Goal: Task Accomplishment & Management: Use online tool/utility

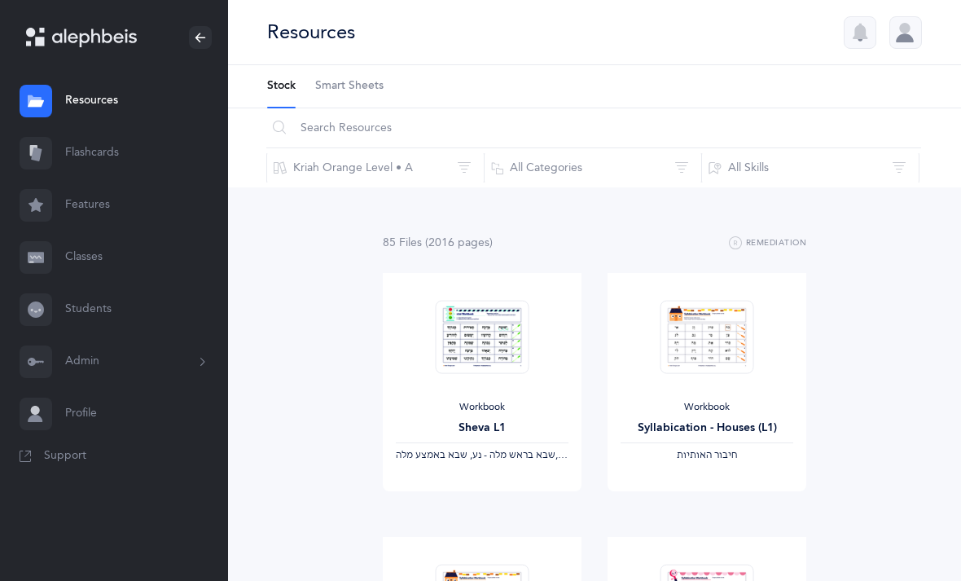
click at [78, 260] on link "Classes" at bounding box center [114, 257] width 228 height 52
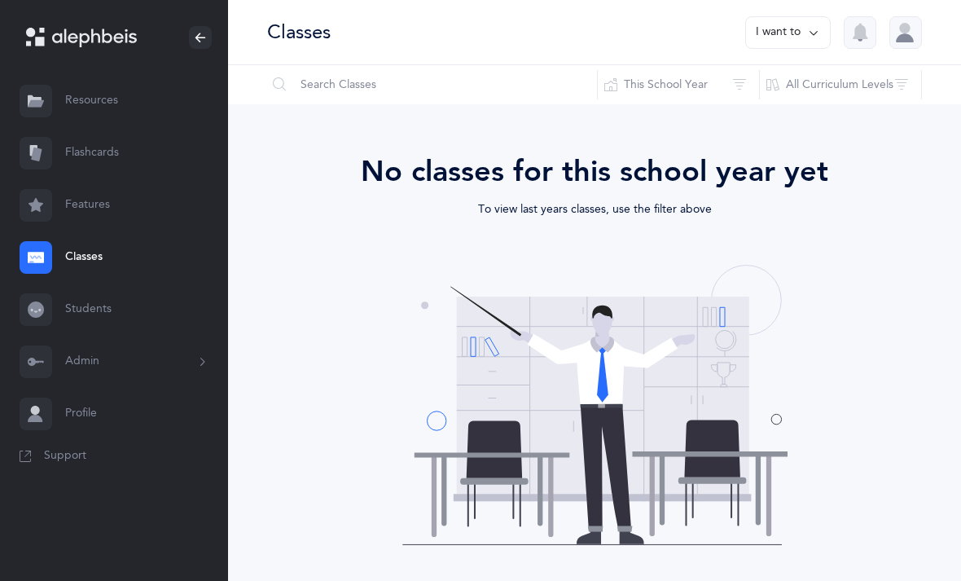
click at [664, 80] on button "This School Year" at bounding box center [678, 84] width 163 height 39
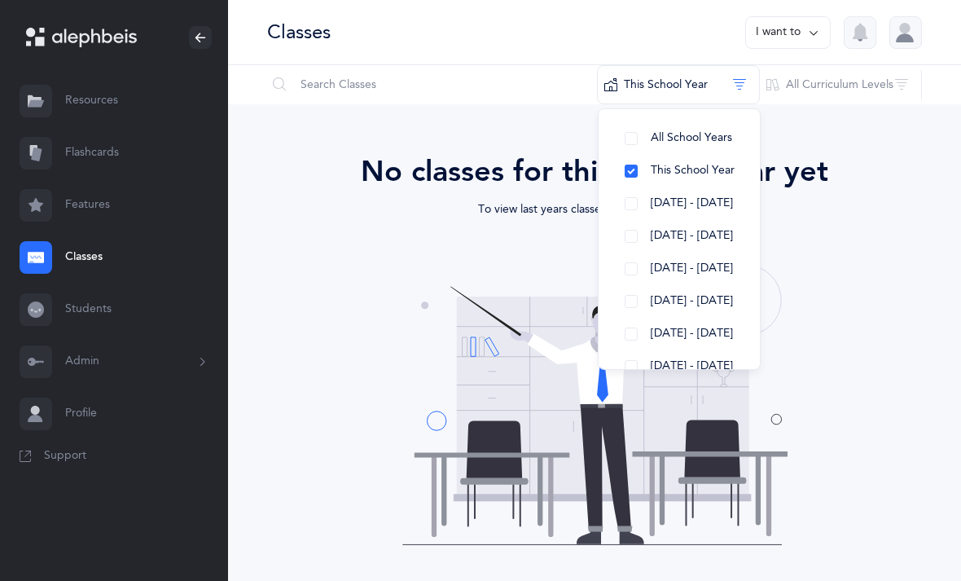
click at [625, 244] on button "[DATE] - [DATE]" at bounding box center [679, 236] width 135 height 33
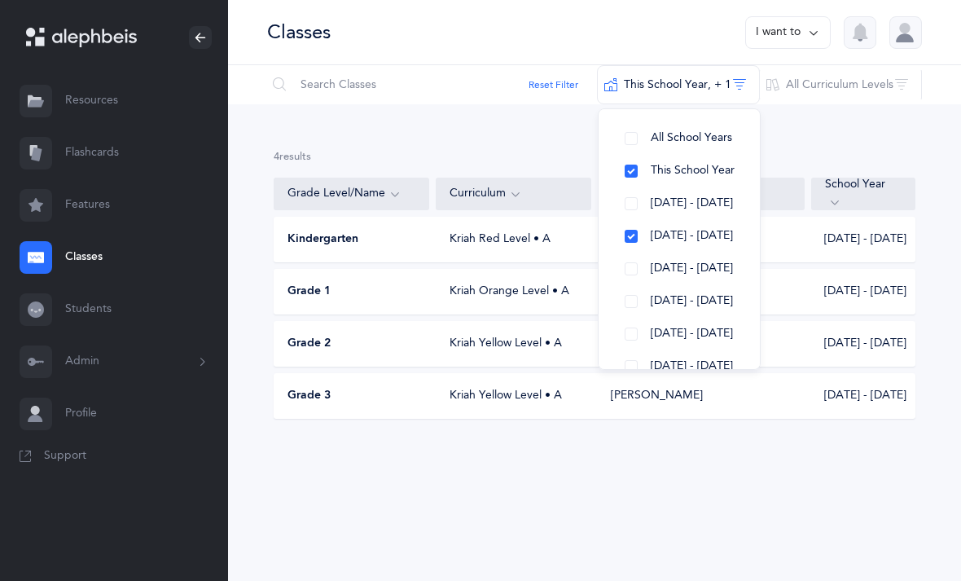
click at [633, 159] on button "This School Year" at bounding box center [679, 171] width 135 height 33
click at [362, 344] on div "Grade 2" at bounding box center [352, 344] width 156 height 16
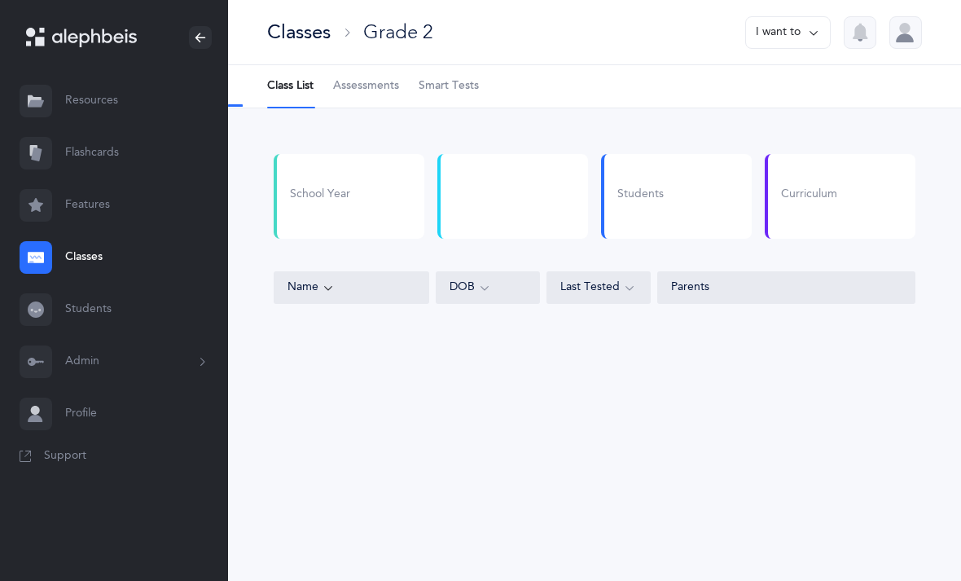
click at [442, 90] on span "Smart Tests" at bounding box center [449, 86] width 60 height 16
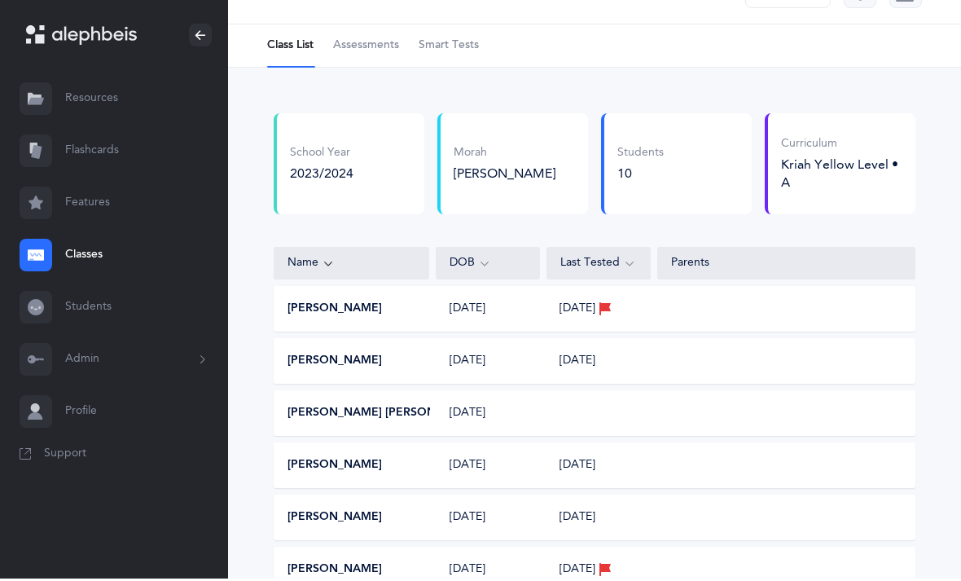
scroll to position [42, 0]
click at [449, 38] on span "Smart Tests" at bounding box center [449, 45] width 60 height 16
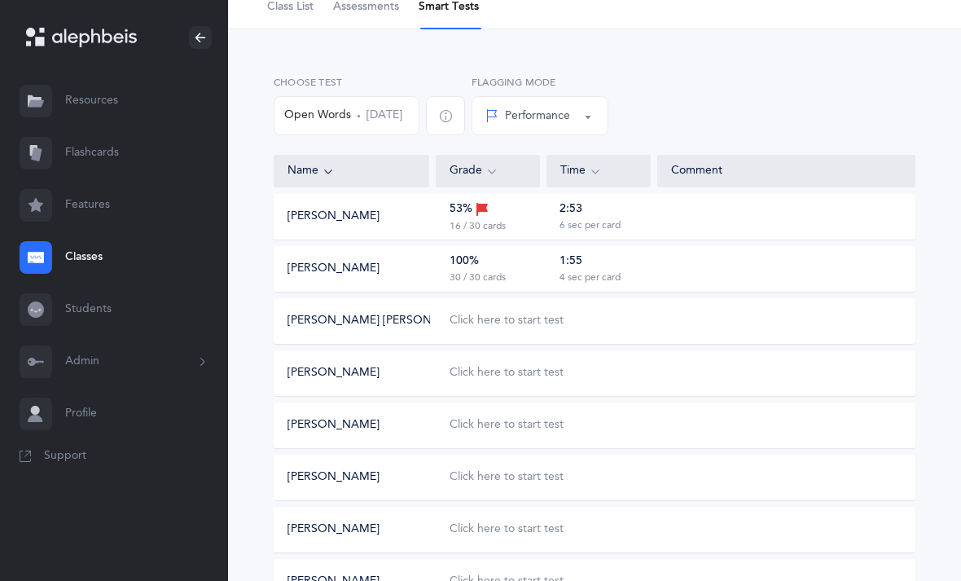
scroll to position [84, 0]
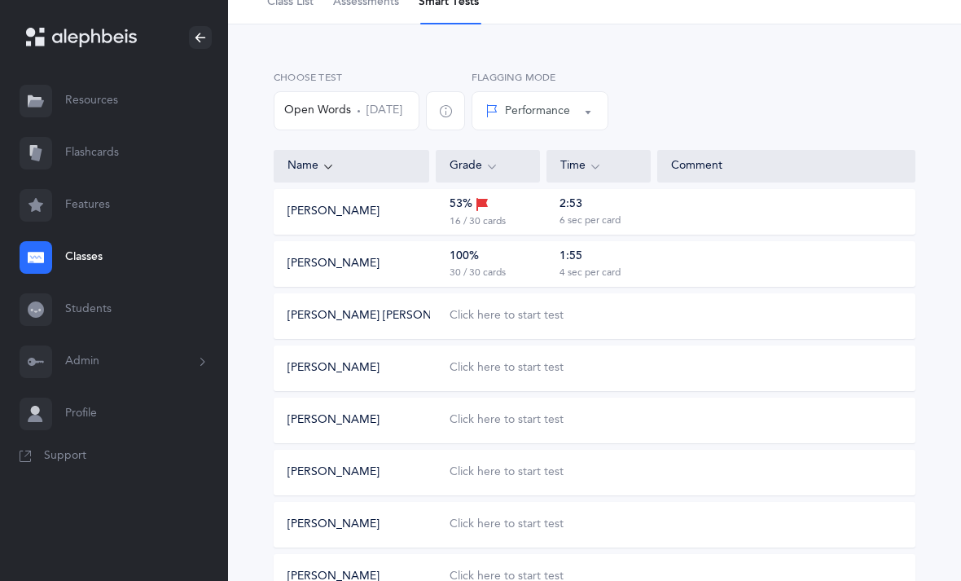
click at [514, 323] on div "Click here to start test" at bounding box center [507, 316] width 114 height 16
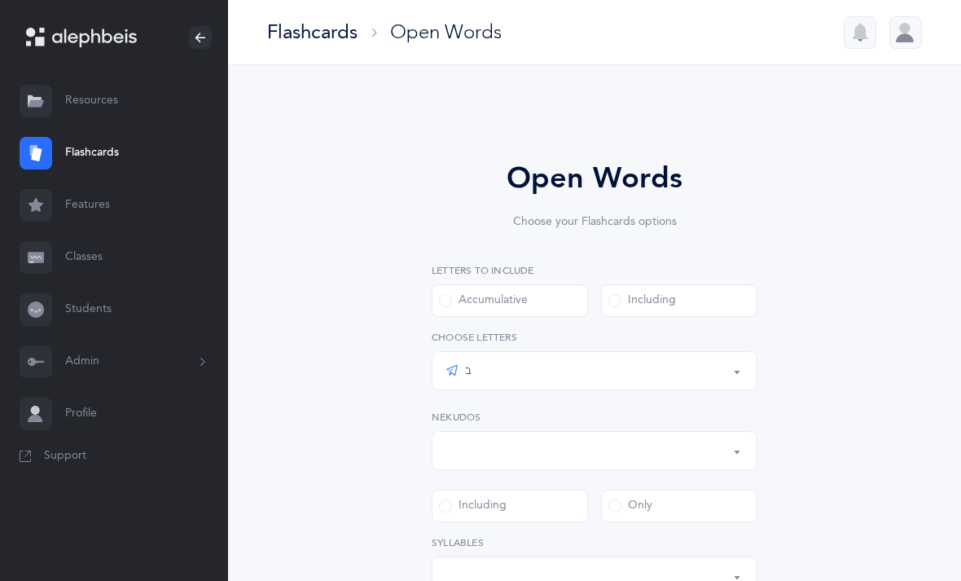
select select "2"
select select
select select "single"
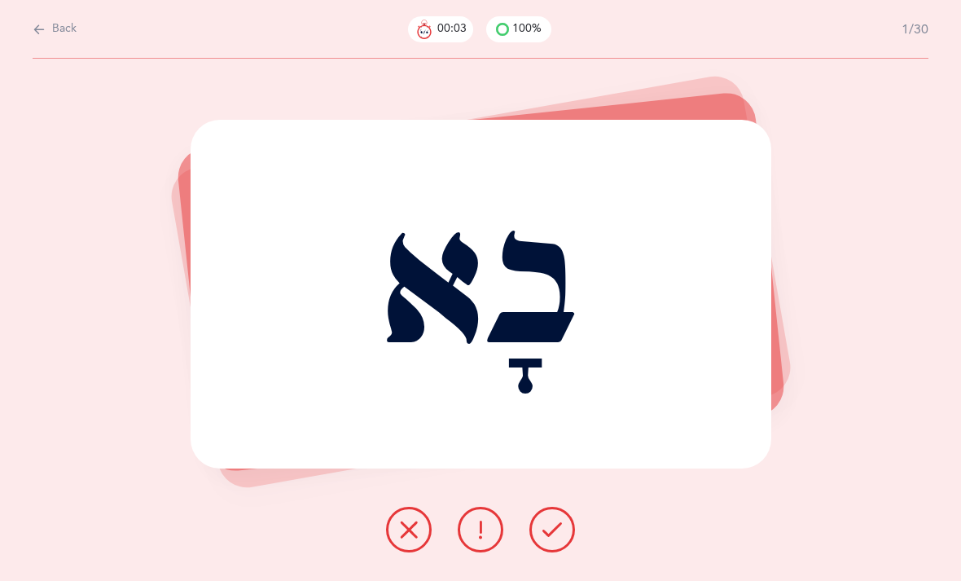
click at [55, 32] on span "Back" at bounding box center [64, 29] width 24 height 16
select select "3"
select select "single"
click at [42, 37] on icon at bounding box center [39, 29] width 13 height 18
select select "3"
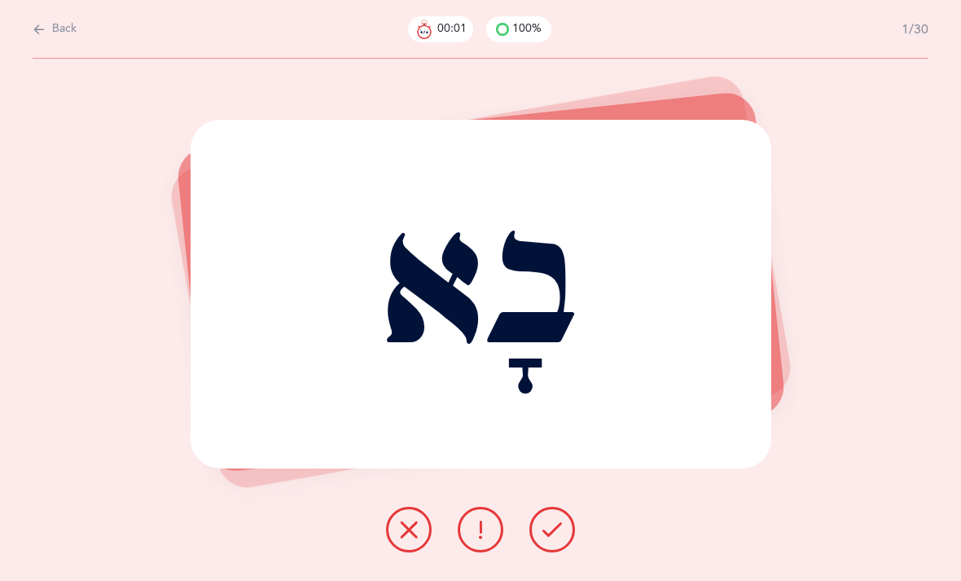
select select "single"
click at [551, 539] on icon at bounding box center [552, 530] width 20 height 20
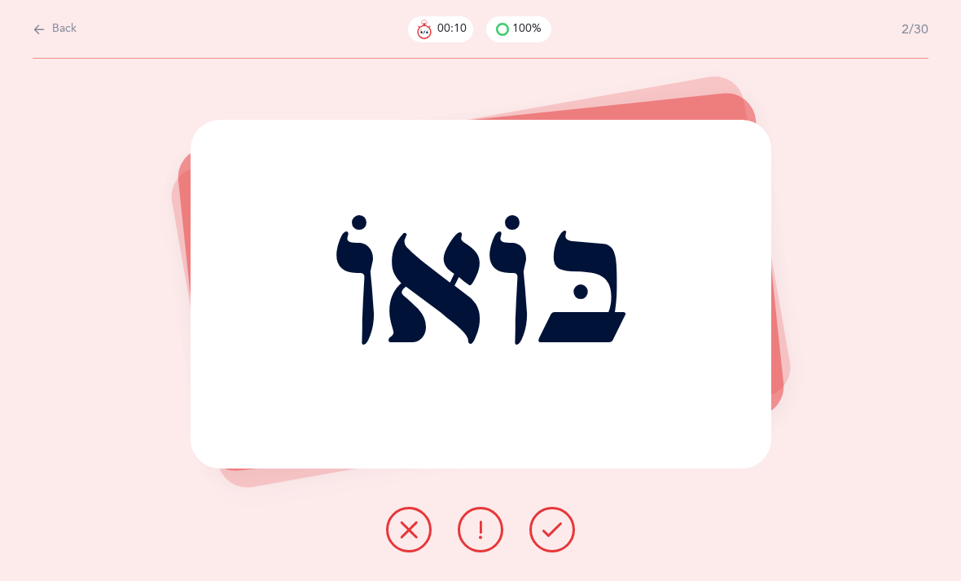
click at [534, 544] on button at bounding box center [552, 530] width 46 height 46
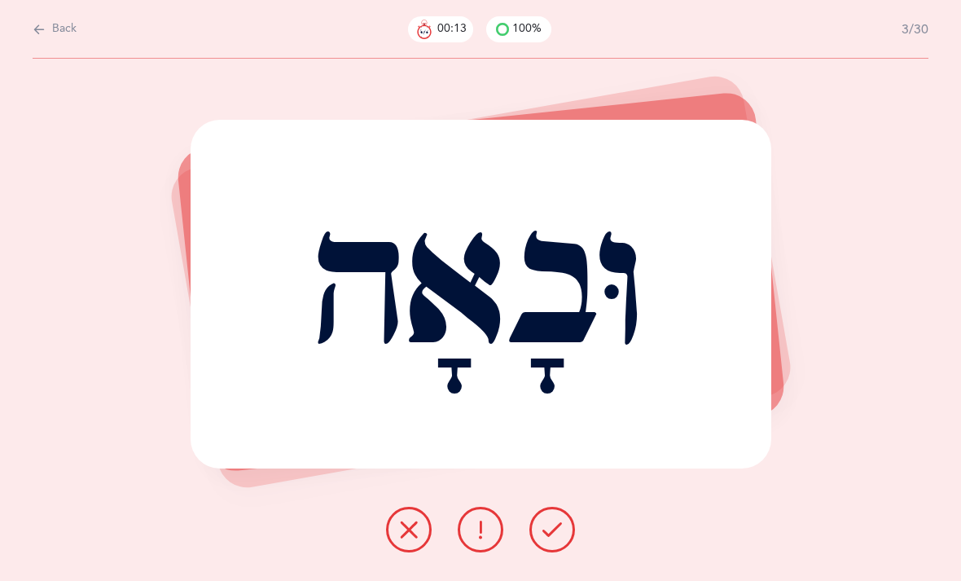
click at [555, 552] on button at bounding box center [552, 530] width 46 height 46
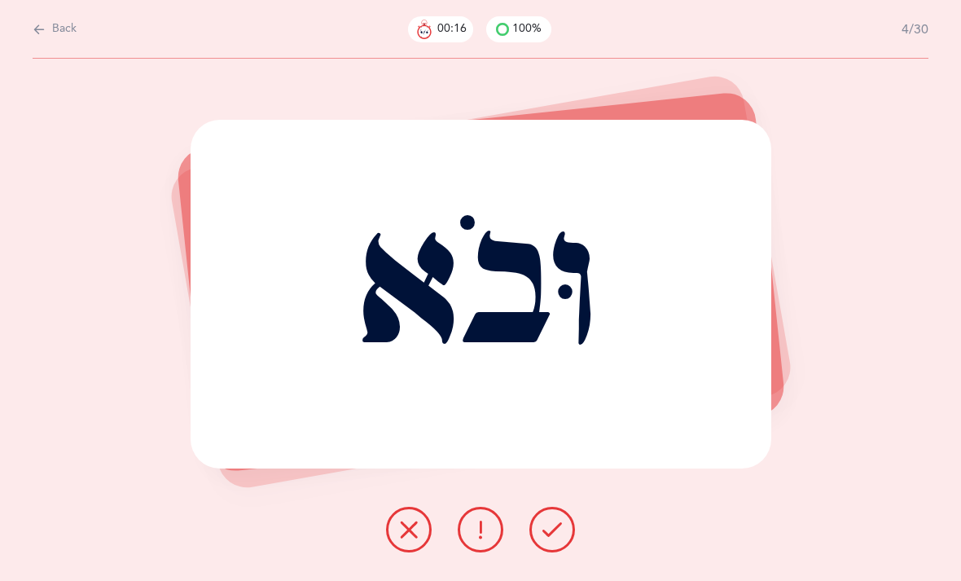
click at [552, 552] on button at bounding box center [552, 530] width 46 height 46
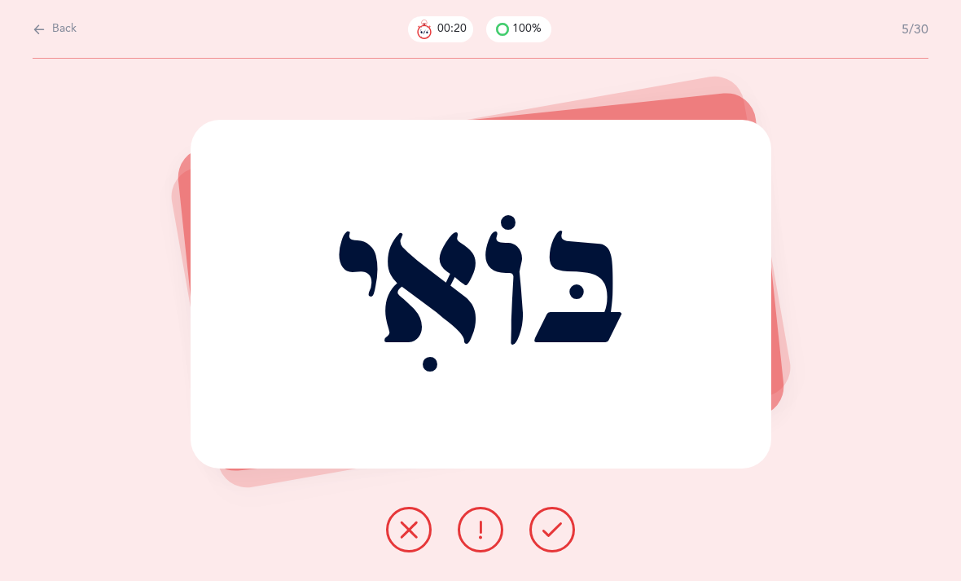
click at [553, 528] on button at bounding box center [552, 530] width 46 height 46
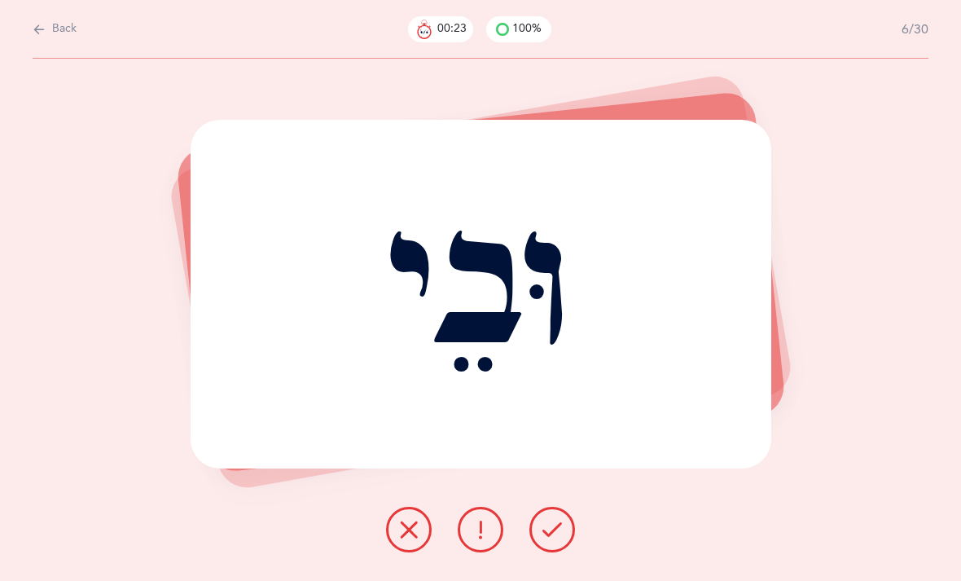
click at [537, 552] on button at bounding box center [552, 530] width 46 height 46
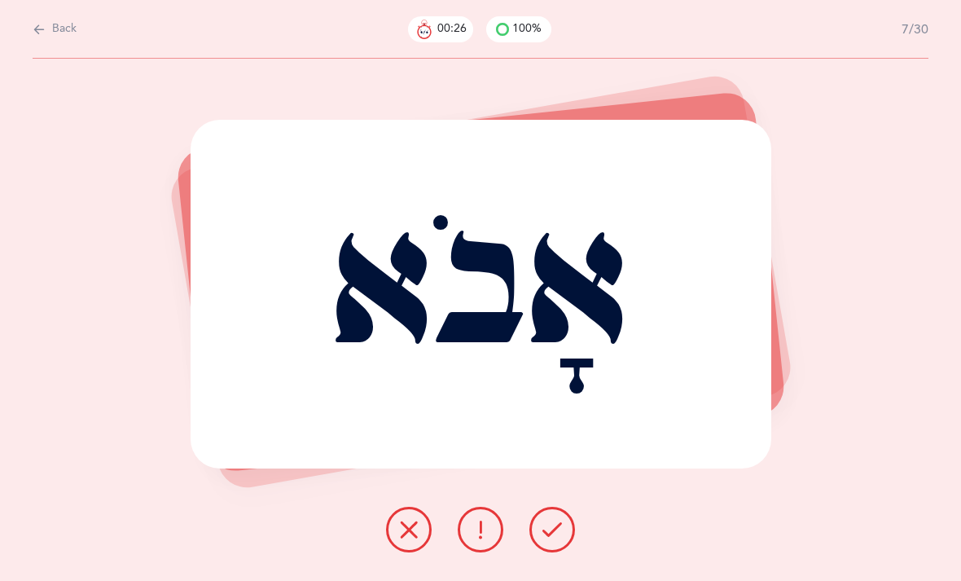
click at [554, 539] on icon at bounding box center [552, 530] width 20 height 20
click at [546, 539] on icon at bounding box center [552, 530] width 20 height 20
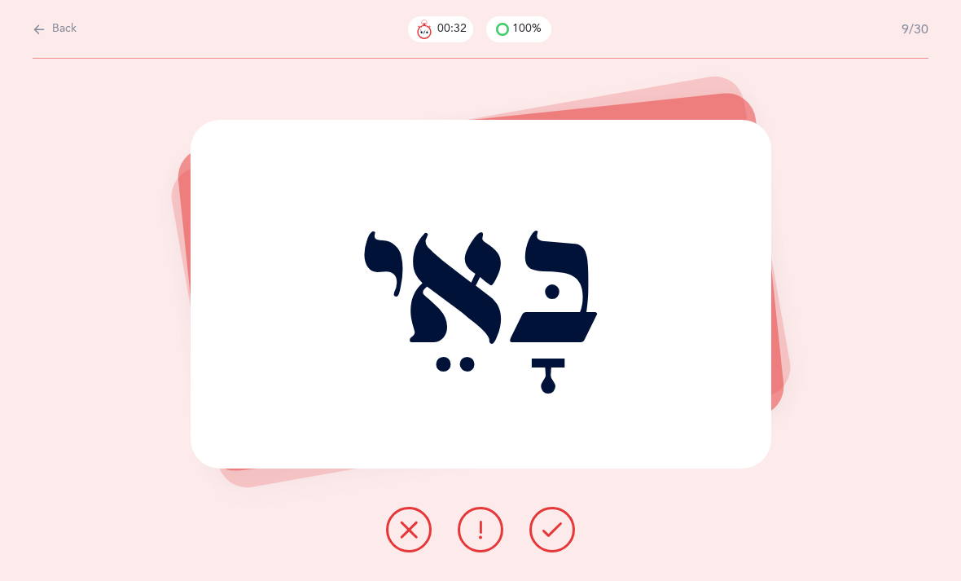
click at [549, 537] on button at bounding box center [552, 530] width 46 height 46
click at [542, 522] on div "בָּאֵי Report incorrect word" at bounding box center [480, 320] width 961 height 522
click at [542, 529] on button at bounding box center [552, 530] width 46 height 46
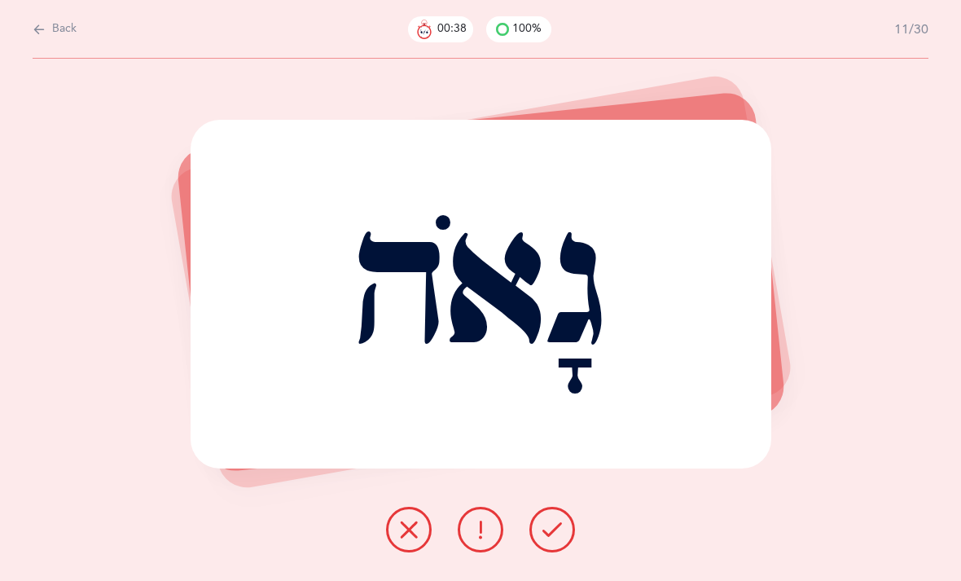
click at [543, 539] on icon at bounding box center [552, 530] width 20 height 20
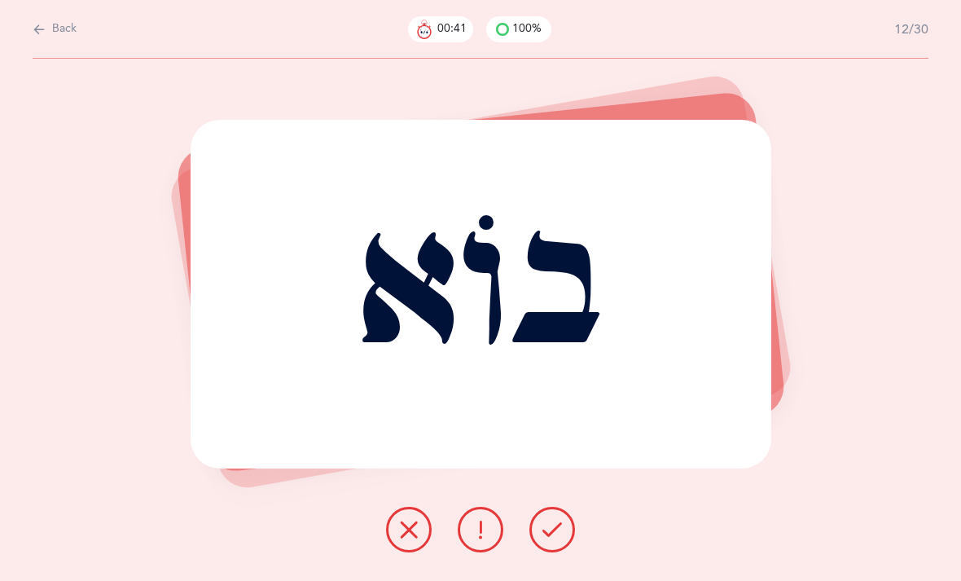
click at [536, 538] on button at bounding box center [552, 530] width 46 height 46
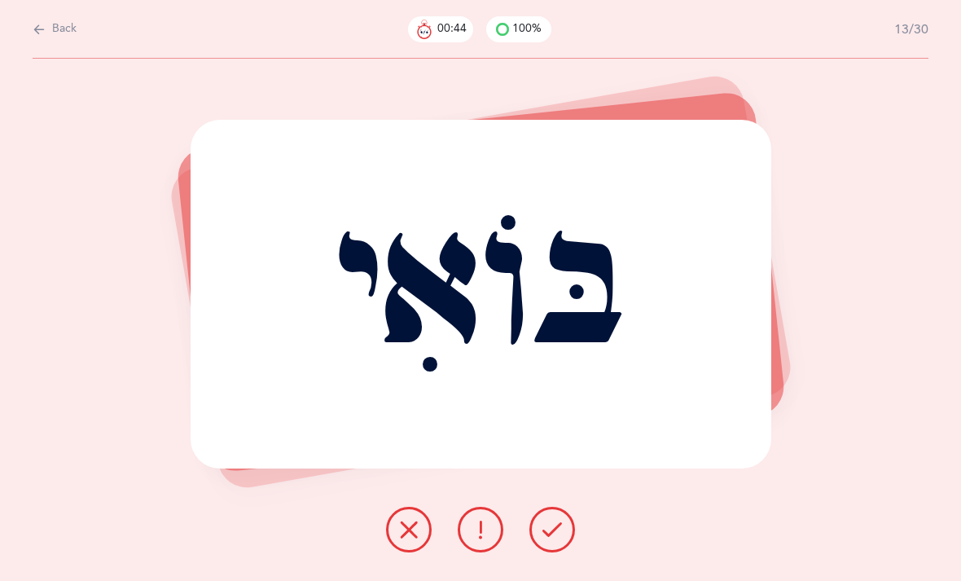
click at [554, 516] on div "בּוֹאִי Report incorrect word" at bounding box center [480, 320] width 961 height 522
click at [545, 535] on button at bounding box center [552, 530] width 46 height 46
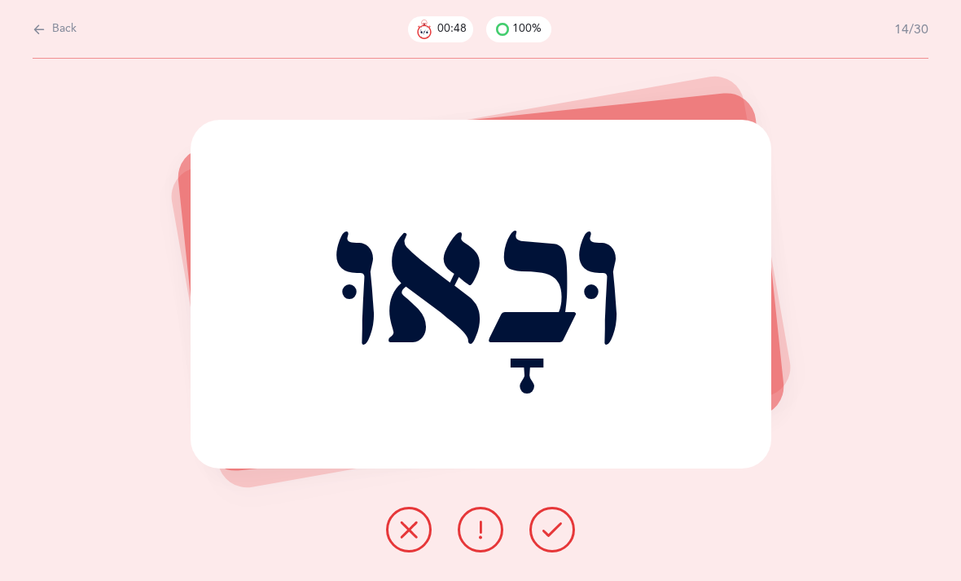
click at [553, 539] on icon at bounding box center [552, 530] width 20 height 20
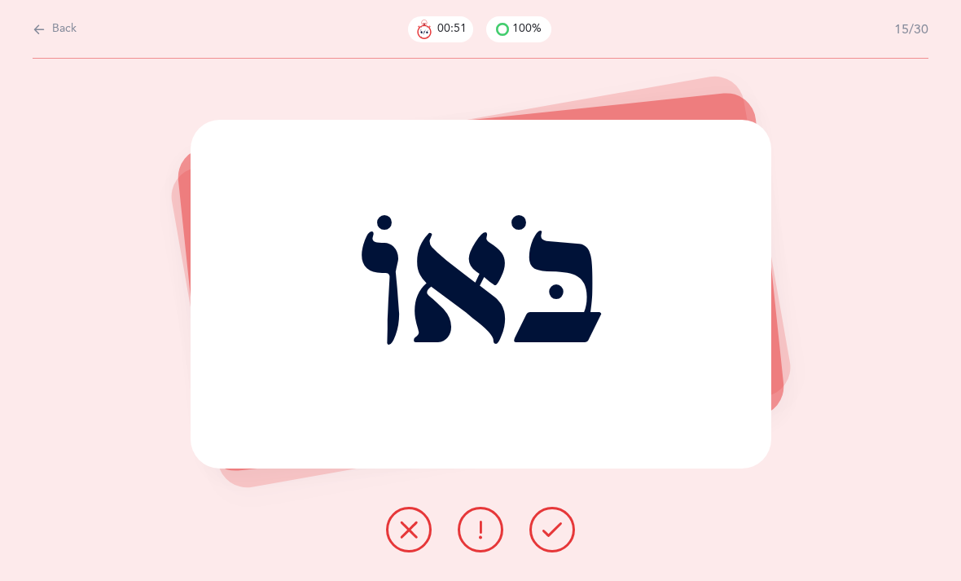
click at [557, 538] on icon at bounding box center [552, 530] width 20 height 20
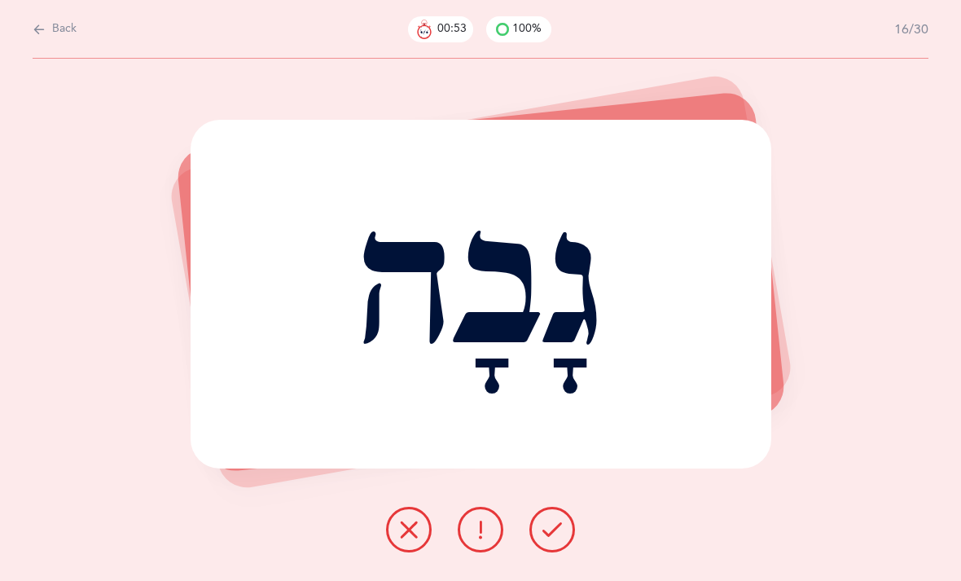
click at [543, 539] on icon at bounding box center [552, 530] width 20 height 20
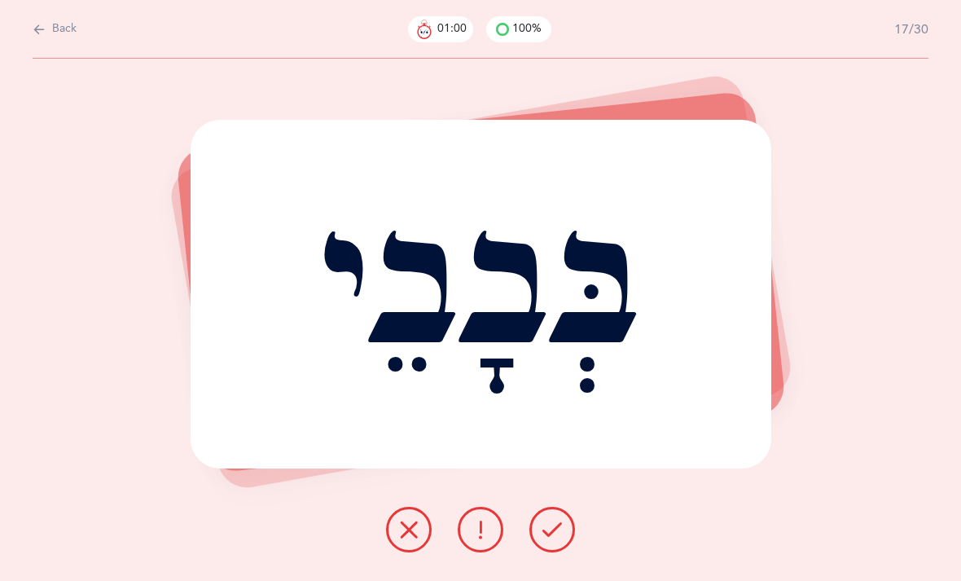
click at [547, 539] on icon at bounding box center [552, 530] width 20 height 20
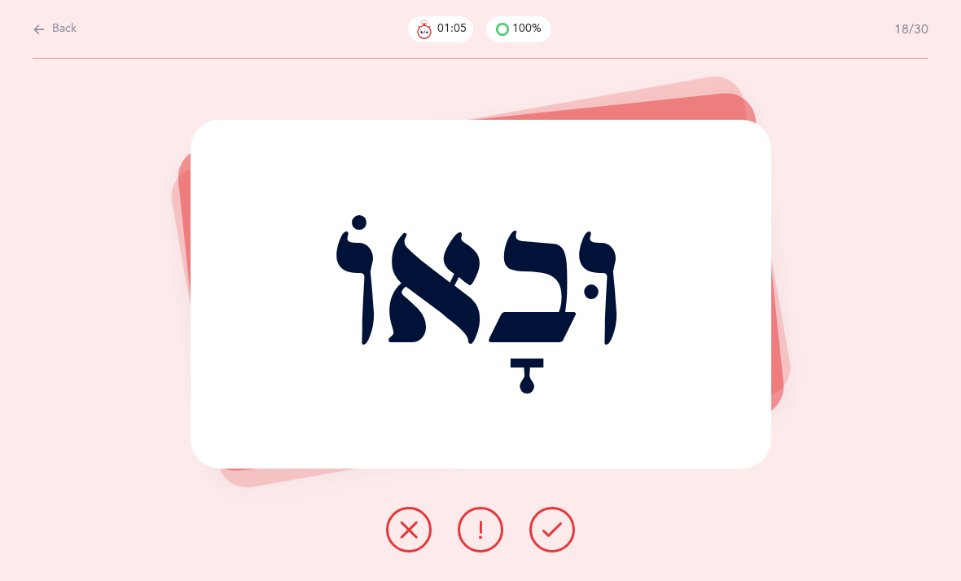
click at [546, 538] on icon at bounding box center [552, 530] width 20 height 20
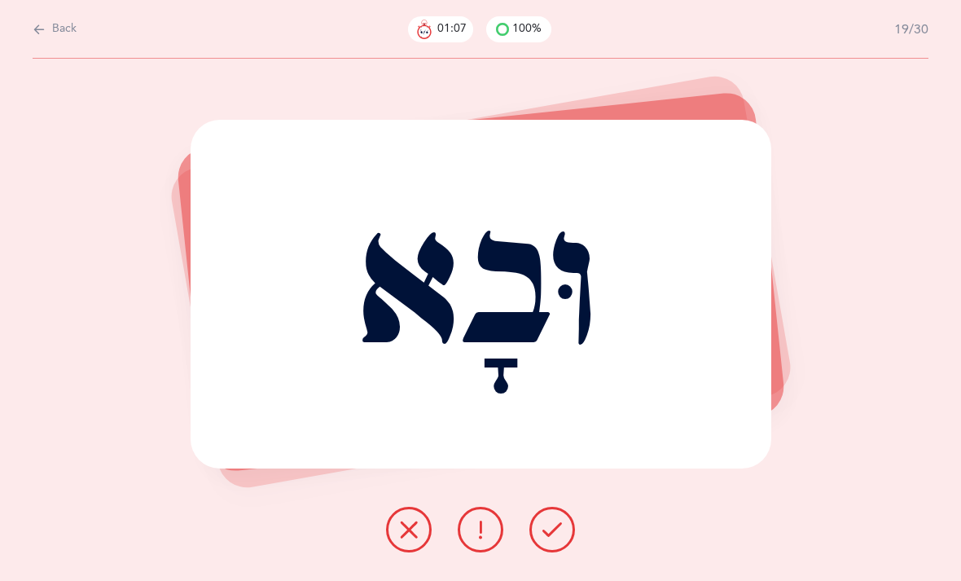
click at [543, 539] on icon at bounding box center [552, 530] width 20 height 20
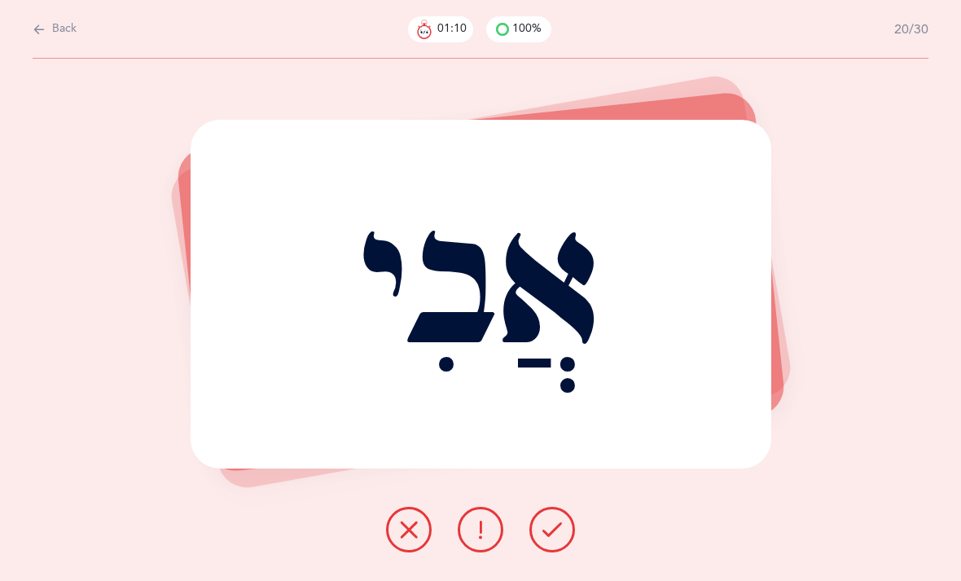
click at [544, 537] on icon at bounding box center [552, 530] width 20 height 20
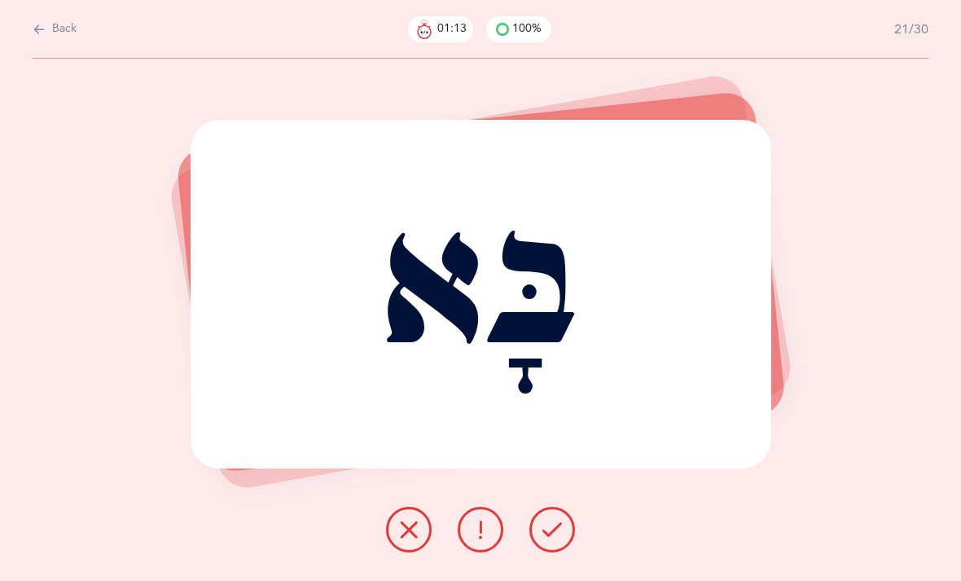
click at [532, 547] on button at bounding box center [552, 530] width 46 height 46
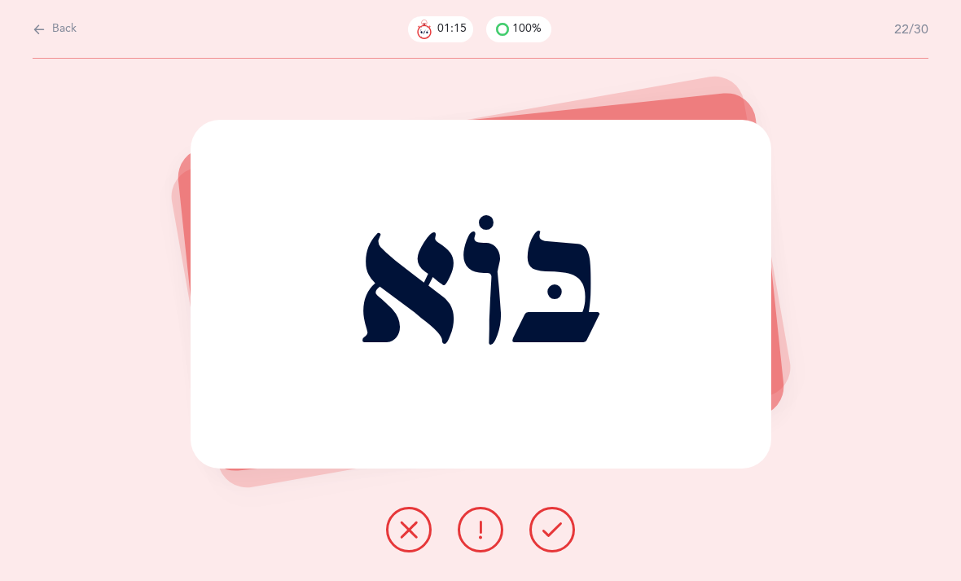
click at [542, 539] on icon at bounding box center [552, 530] width 20 height 20
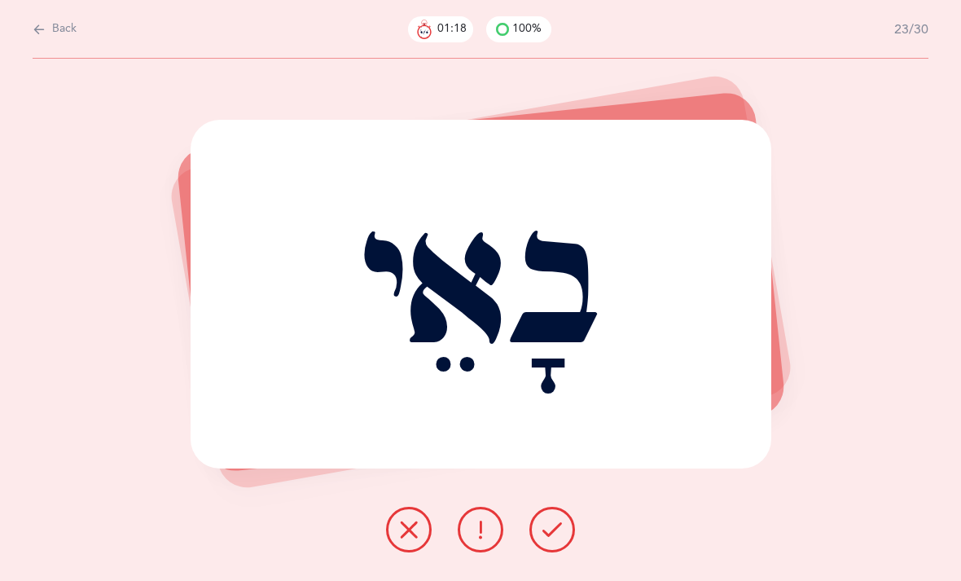
click at [539, 544] on button at bounding box center [552, 530] width 46 height 46
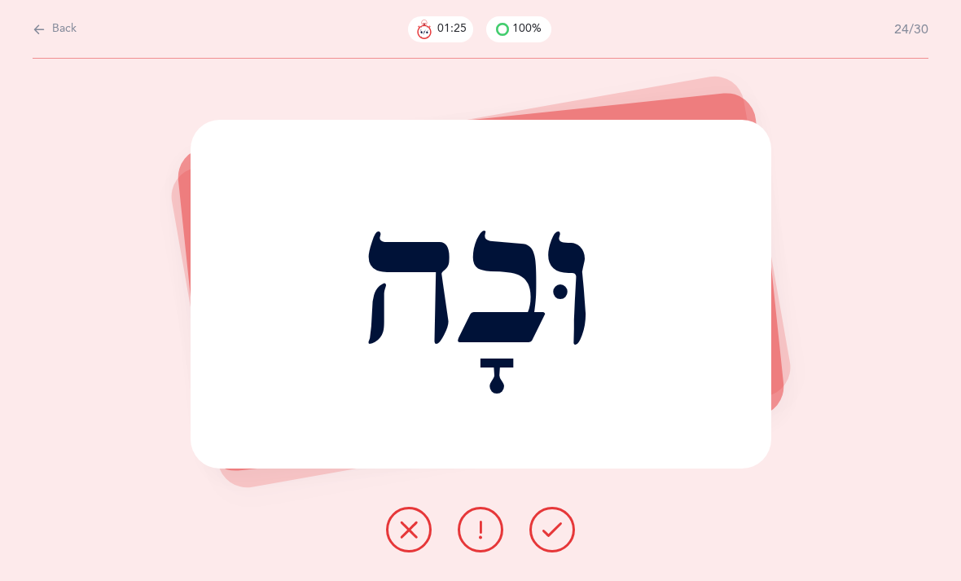
click at [546, 537] on icon at bounding box center [552, 530] width 20 height 20
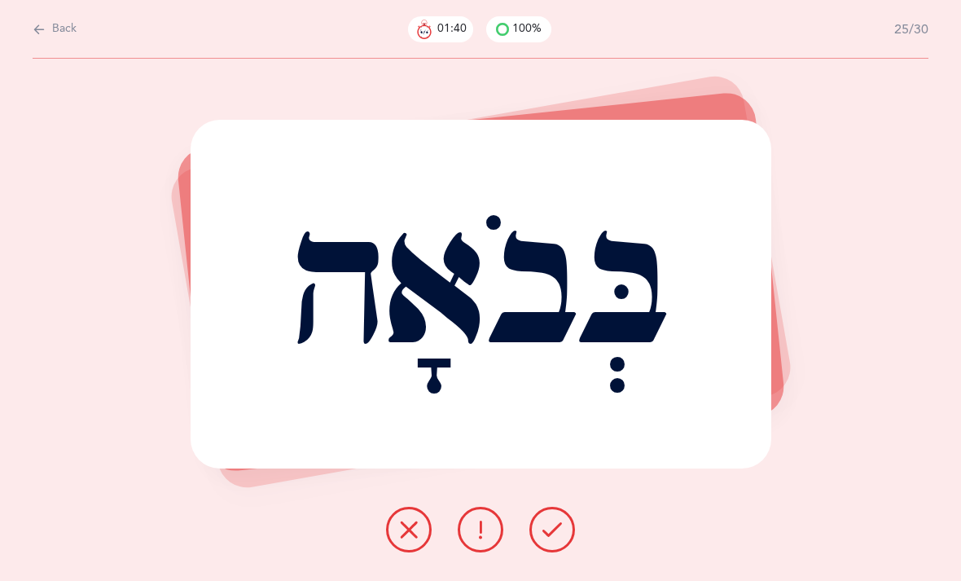
click at [408, 539] on icon at bounding box center [409, 530] width 20 height 20
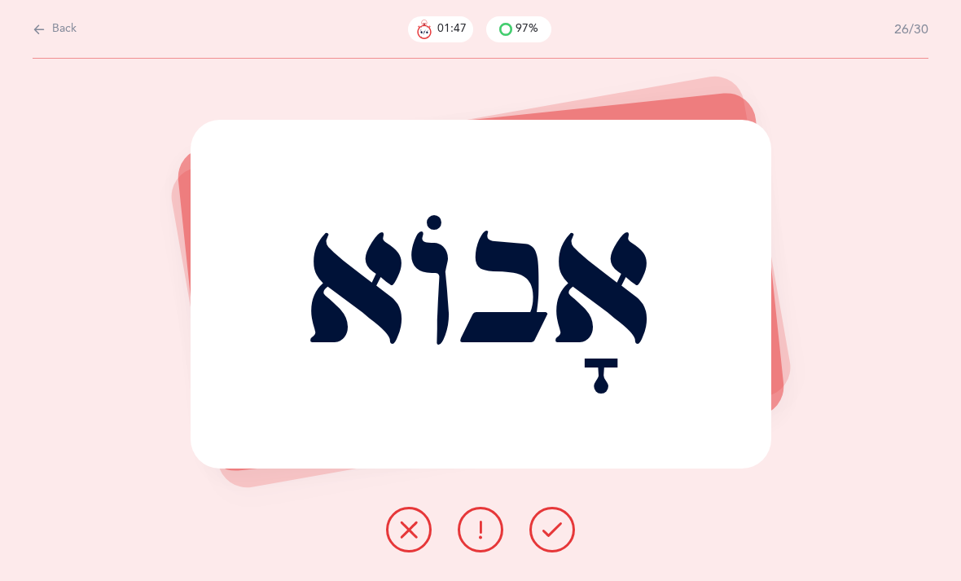
click at [530, 543] on button at bounding box center [552, 530] width 46 height 46
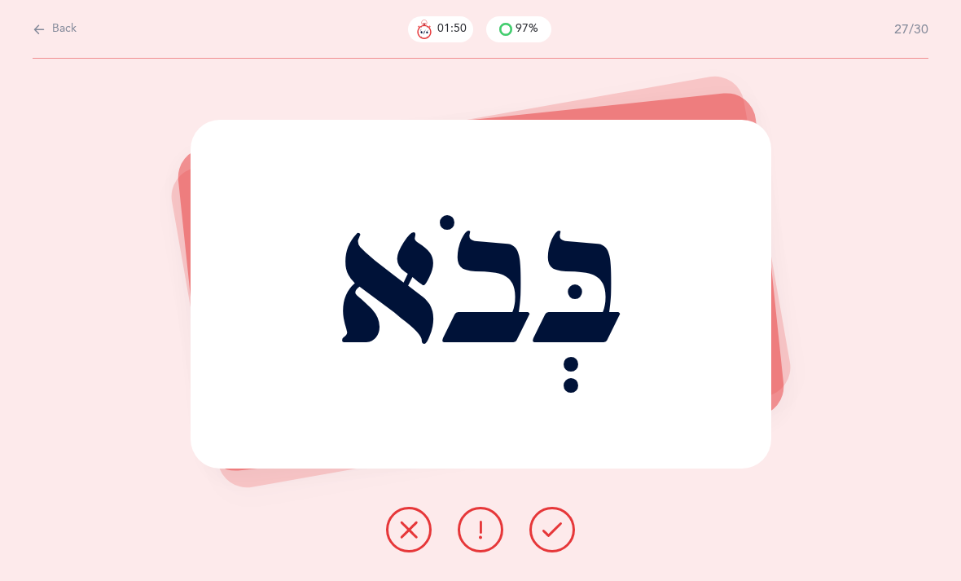
click at [539, 521] on div "בְּבֹא Report incorrect word" at bounding box center [480, 320] width 961 height 522
click at [547, 528] on button at bounding box center [552, 530] width 46 height 46
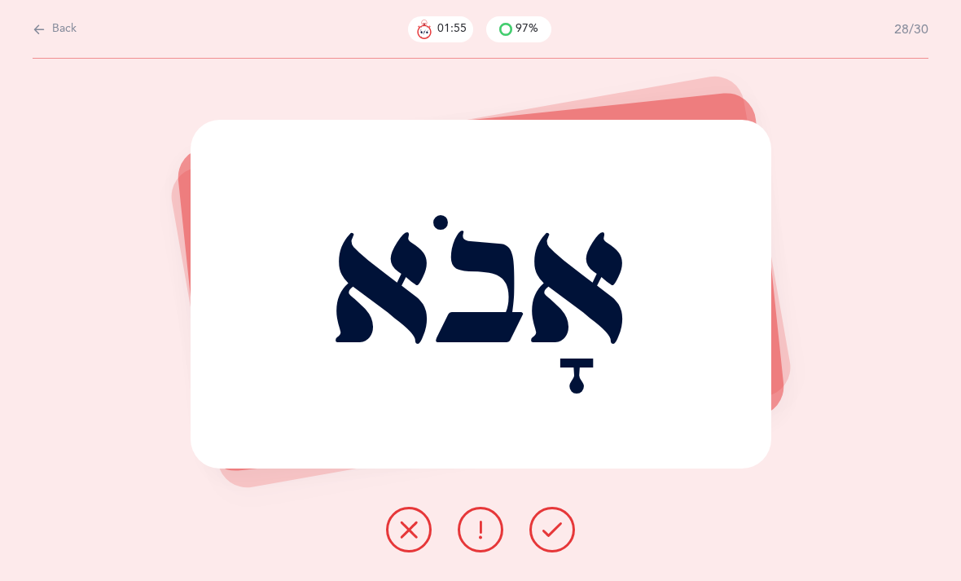
click at [540, 539] on button at bounding box center [552, 530] width 46 height 46
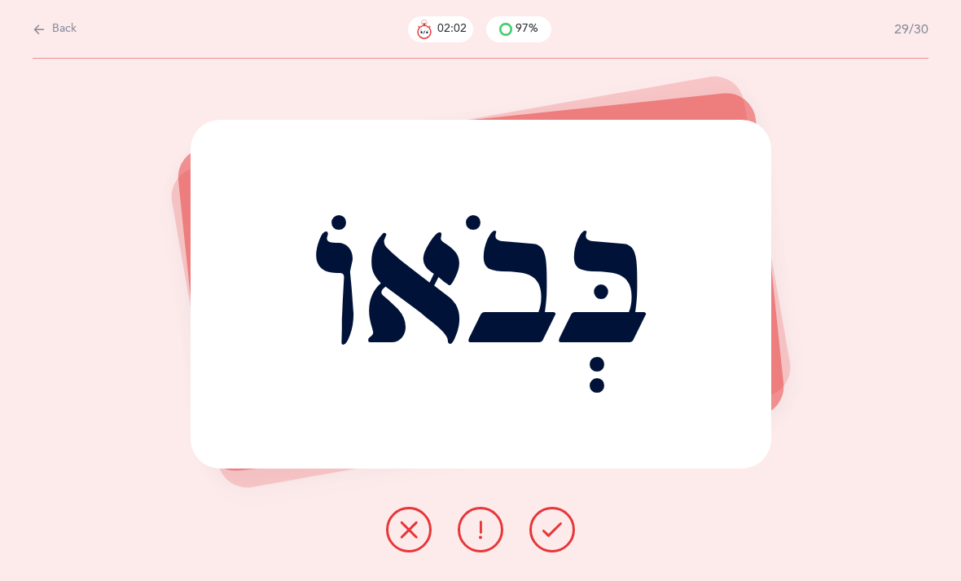
click at [538, 534] on button at bounding box center [552, 530] width 46 height 46
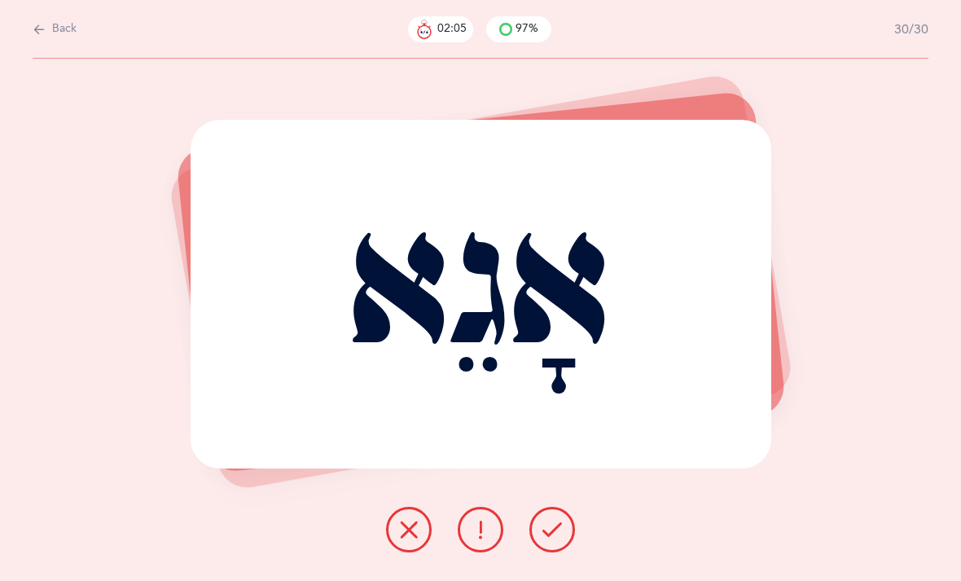
click at [552, 537] on icon at bounding box center [552, 530] width 20 height 20
click at [550, 539] on icon at bounding box center [552, 530] width 20 height 20
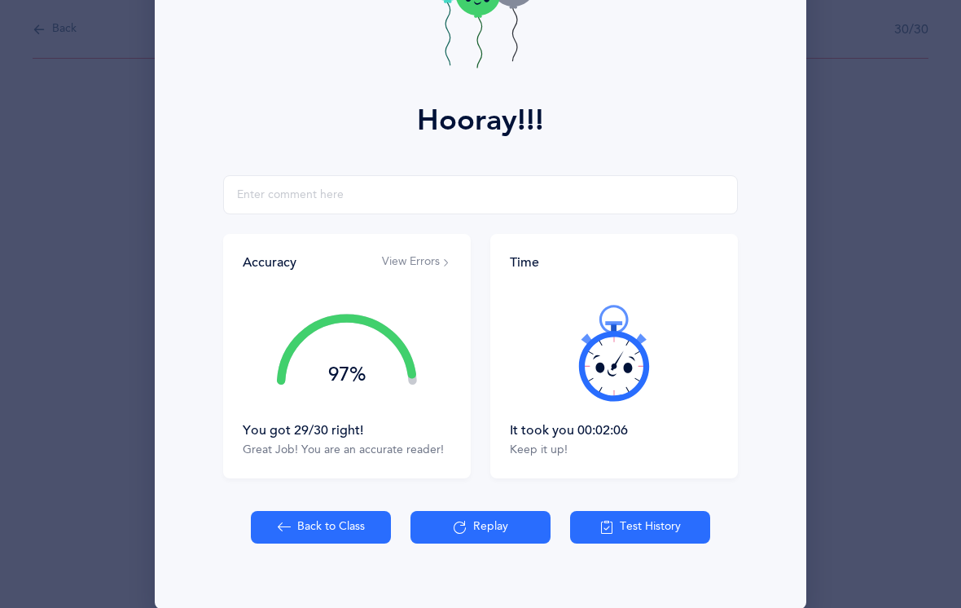
scroll to position [0, 0]
